Goal: Information Seeking & Learning: Learn about a topic

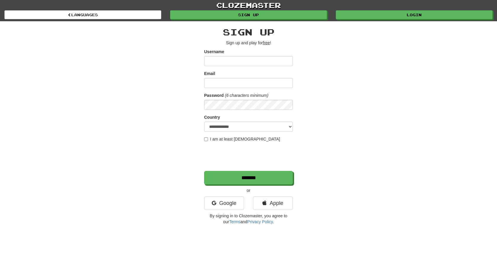
click at [231, 199] on link "Google" at bounding box center [224, 204] width 40 height 14
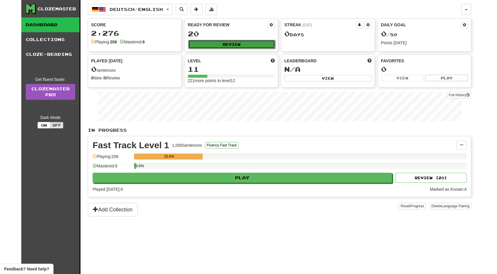
click at [234, 42] on button "Review" at bounding box center [231, 44] width 87 height 9
select select "**"
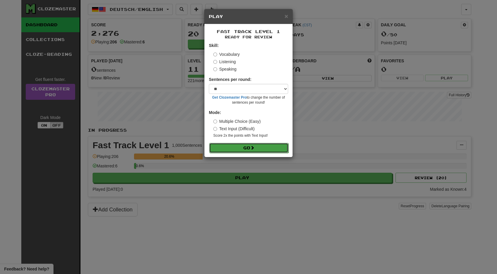
click at [250, 145] on button "Go" at bounding box center [248, 148] width 79 height 10
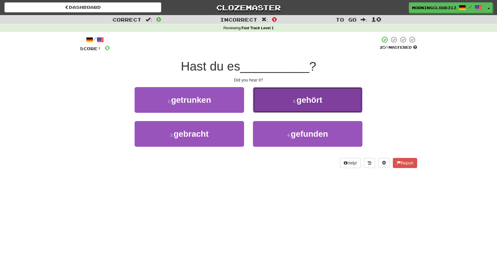
click at [276, 105] on button "2 . gehört" at bounding box center [307, 100] width 109 height 26
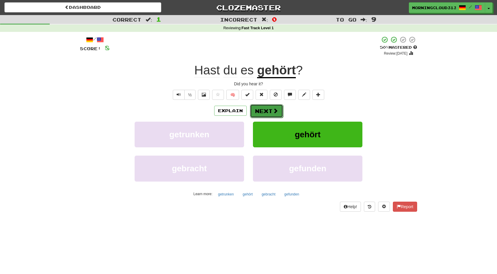
click at [269, 109] on button "Next" at bounding box center [266, 111] width 33 height 14
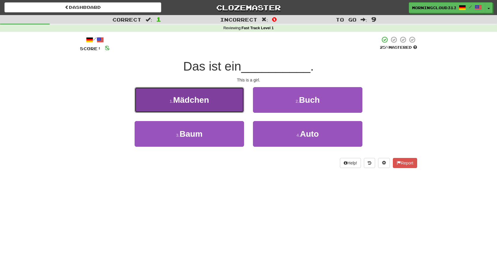
click at [225, 110] on button "1 . Mädchen" at bounding box center [189, 100] width 109 height 26
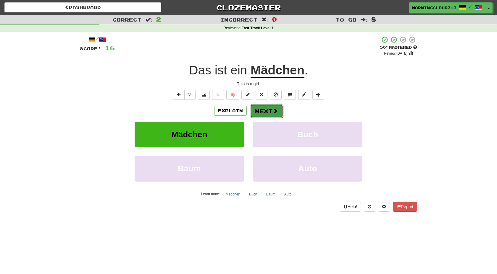
click at [268, 112] on button "Next" at bounding box center [266, 111] width 33 height 14
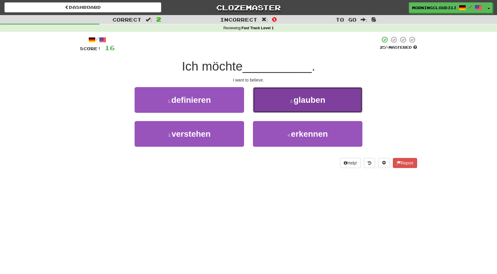
click at [265, 93] on button "2 . glauben" at bounding box center [307, 100] width 109 height 26
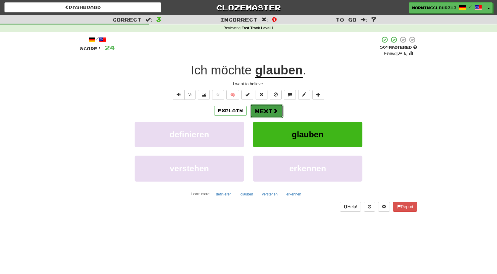
click at [265, 111] on button "Next" at bounding box center [266, 111] width 33 height 14
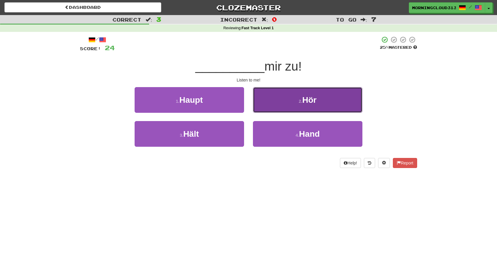
click at [256, 105] on button "2 . Hör" at bounding box center [307, 100] width 109 height 26
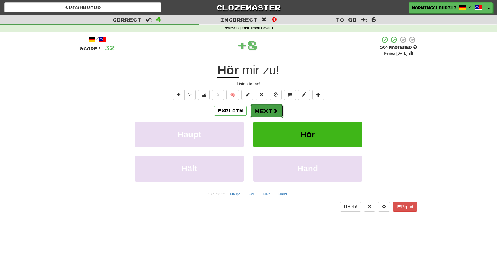
click at [257, 111] on button "Next" at bounding box center [266, 111] width 33 height 14
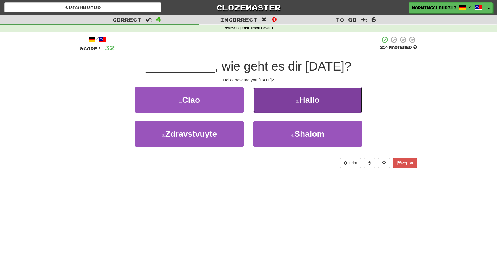
click at [268, 109] on button "2 . Hallo" at bounding box center [307, 100] width 109 height 26
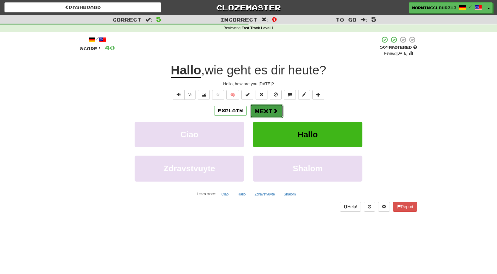
click at [265, 110] on button "Next" at bounding box center [266, 111] width 33 height 14
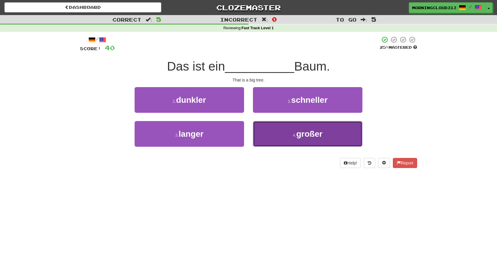
click at [261, 136] on button "4 . großer" at bounding box center [307, 134] width 109 height 26
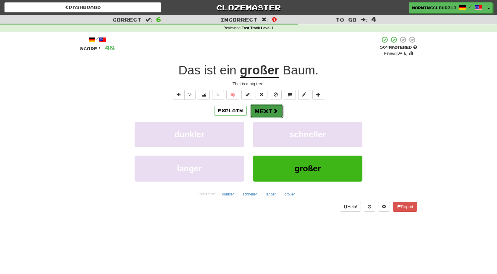
click at [265, 114] on button "Next" at bounding box center [266, 111] width 33 height 14
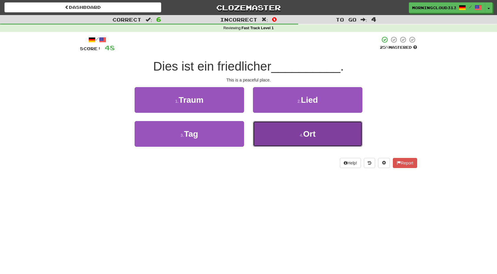
click at [270, 133] on button "4 . Ort" at bounding box center [307, 134] width 109 height 26
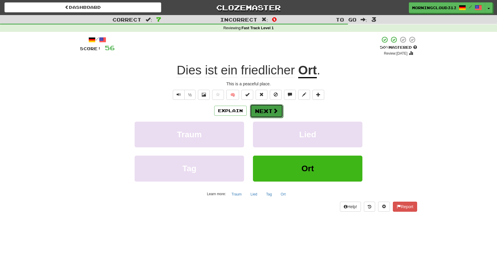
click at [267, 111] on button "Next" at bounding box center [266, 111] width 33 height 14
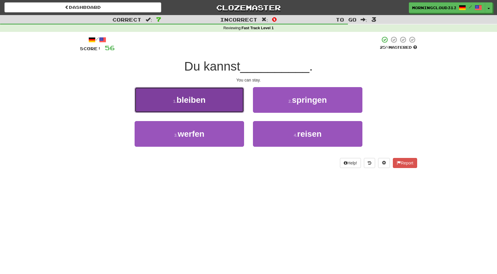
click at [241, 106] on button "1 . bleiben" at bounding box center [189, 100] width 109 height 26
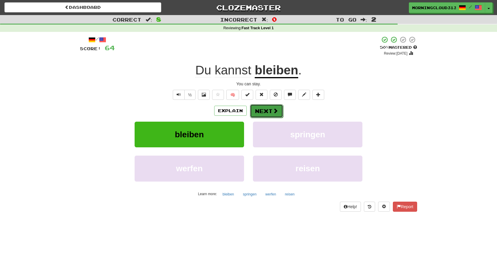
click at [254, 108] on button "Next" at bounding box center [266, 111] width 33 height 14
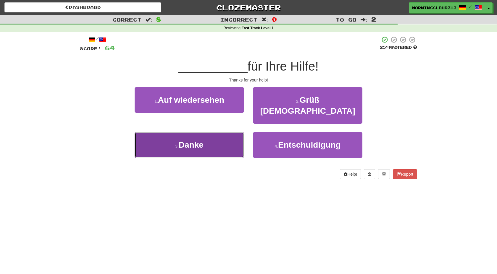
click at [229, 136] on button "3 . Danke" at bounding box center [189, 145] width 109 height 26
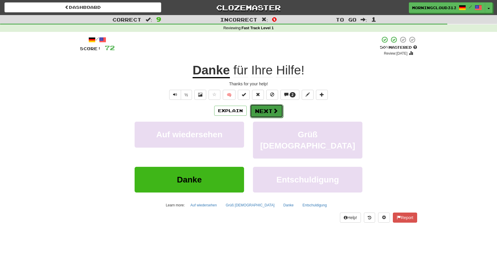
click at [273, 110] on span at bounding box center [275, 110] width 5 height 5
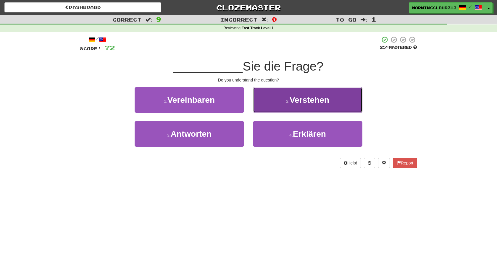
click at [268, 106] on button "2 . Verstehen" at bounding box center [307, 100] width 109 height 26
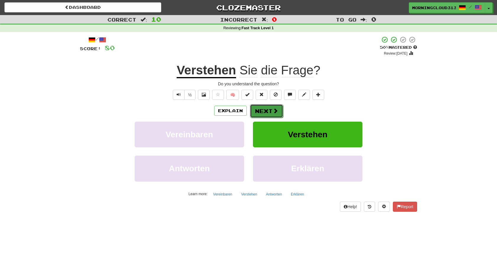
click at [265, 111] on button "Next" at bounding box center [266, 111] width 33 height 14
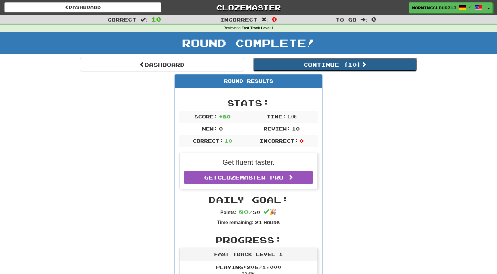
click at [296, 60] on button "Continue ( 10 )" at bounding box center [335, 65] width 164 height 14
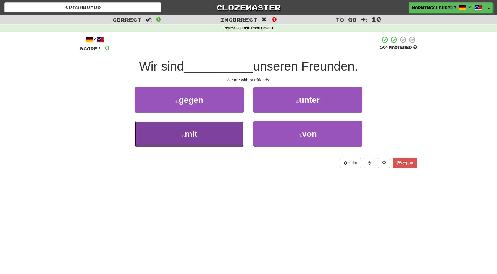
click at [218, 138] on button "3 . mit" at bounding box center [189, 134] width 109 height 26
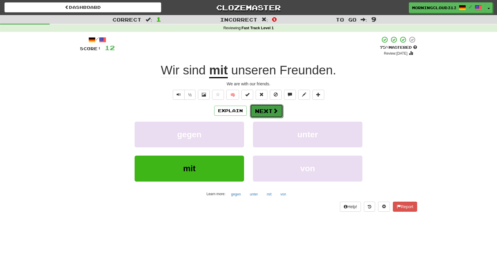
click at [268, 116] on button "Next" at bounding box center [266, 111] width 33 height 14
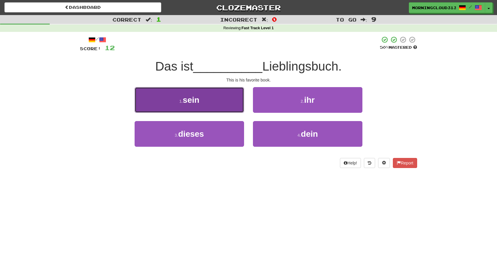
click at [226, 111] on button "1 . sein" at bounding box center [189, 100] width 109 height 26
